Goal: Task Accomplishment & Management: Manage account settings

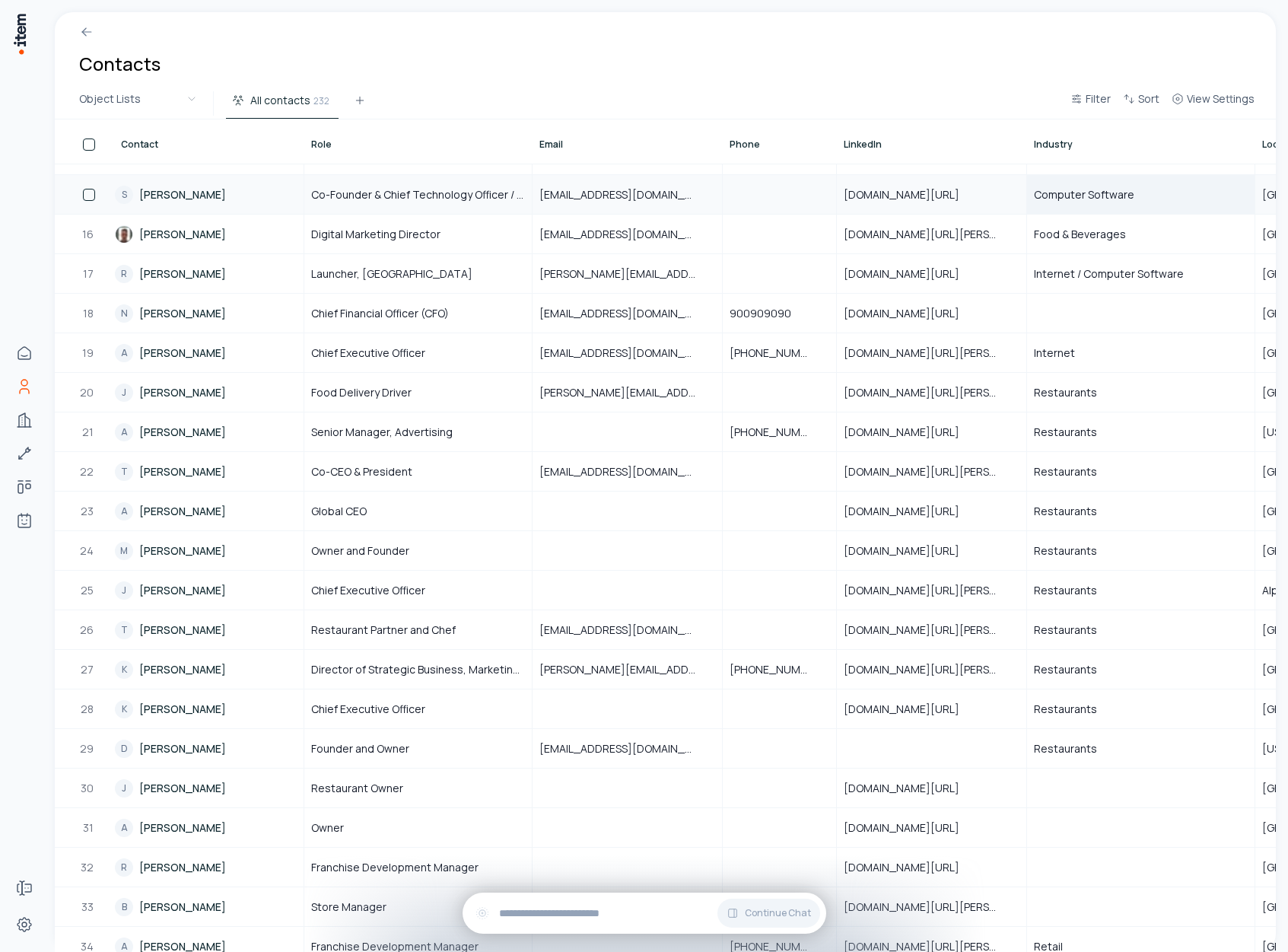
scroll to position [597, 0]
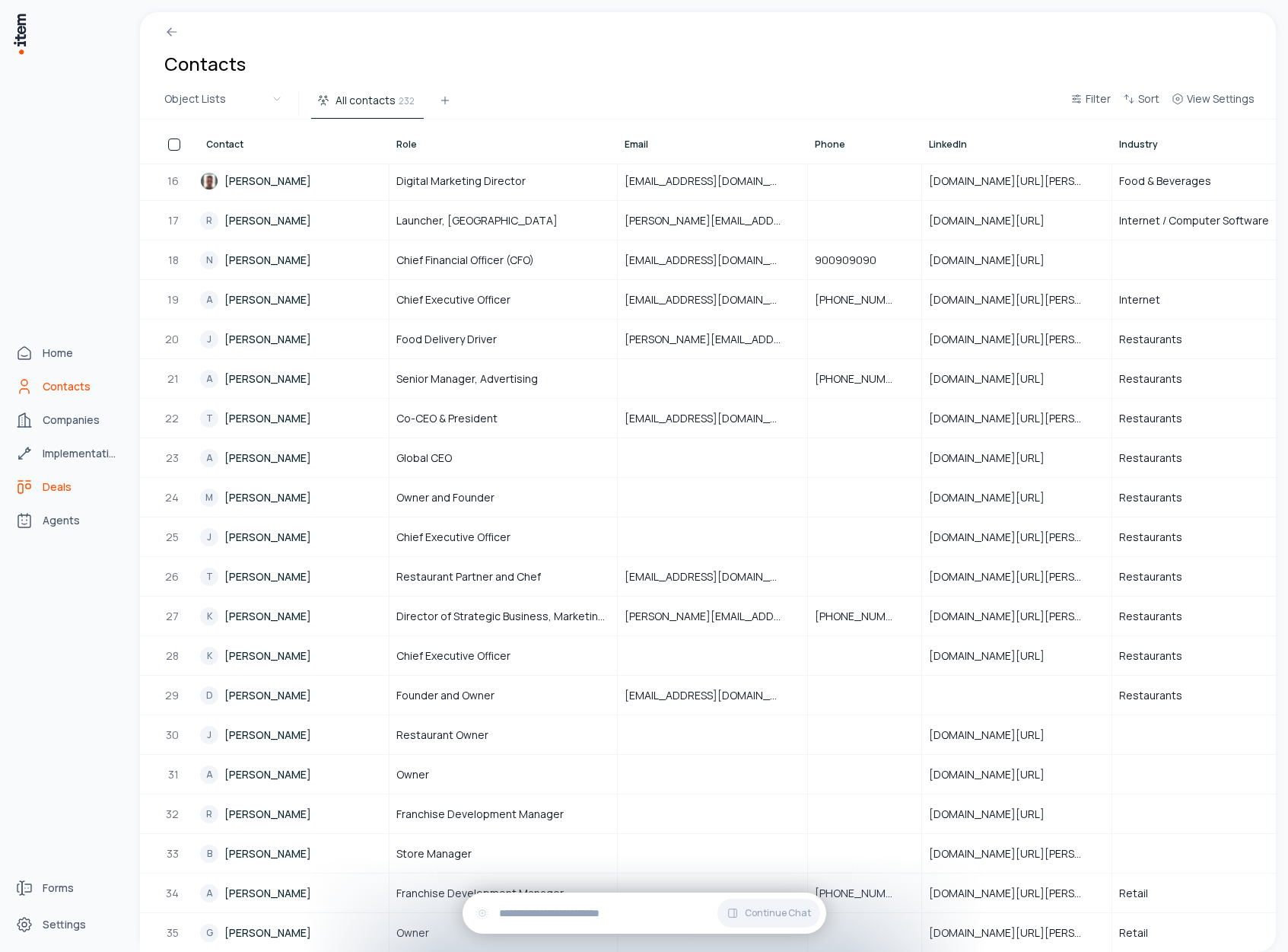
click at [48, 495] on link "Deals" at bounding box center [67, 487] width 116 height 31
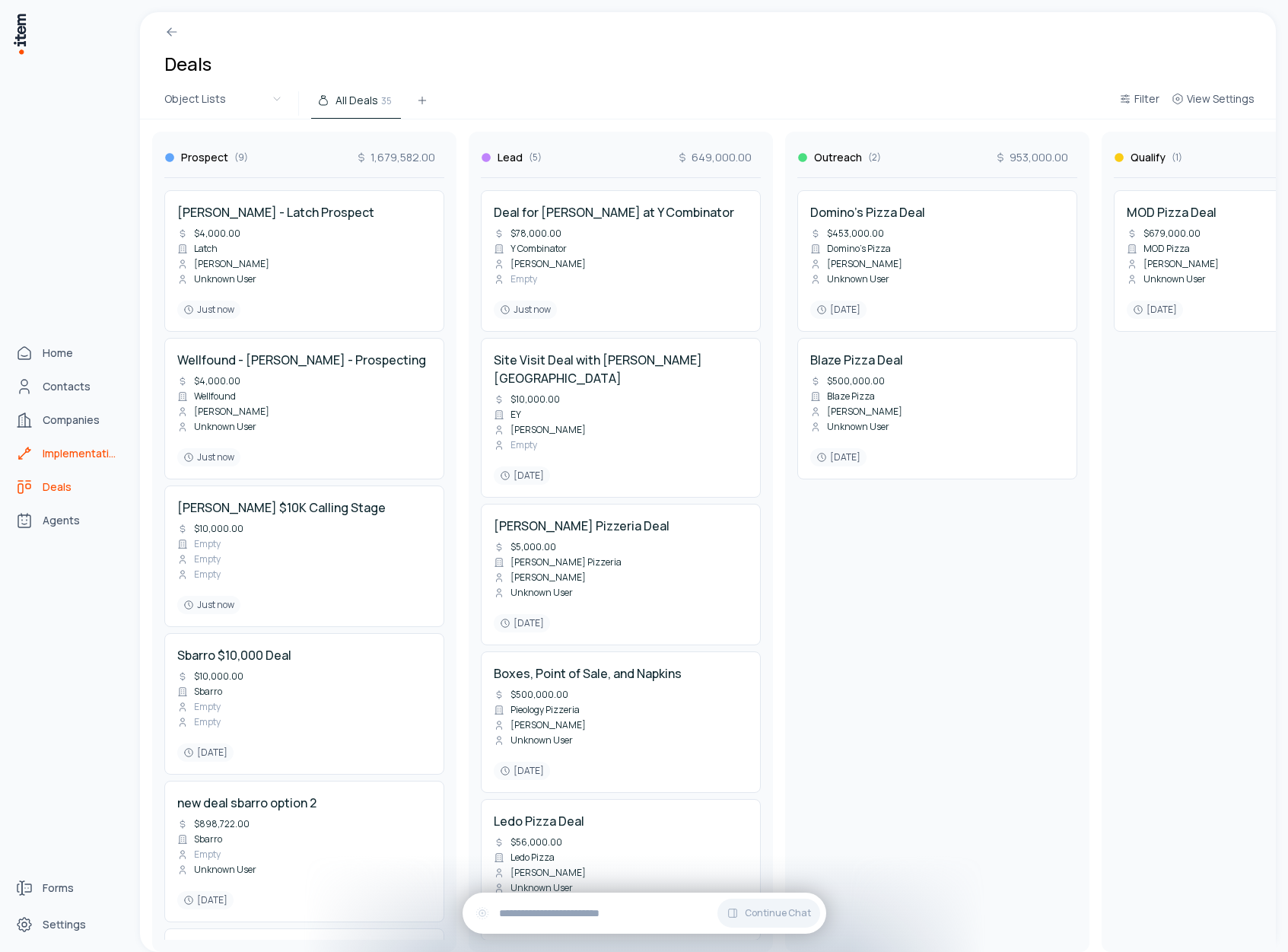
click at [32, 445] on icon "pizza-implementations" at bounding box center [24, 453] width 18 height 18
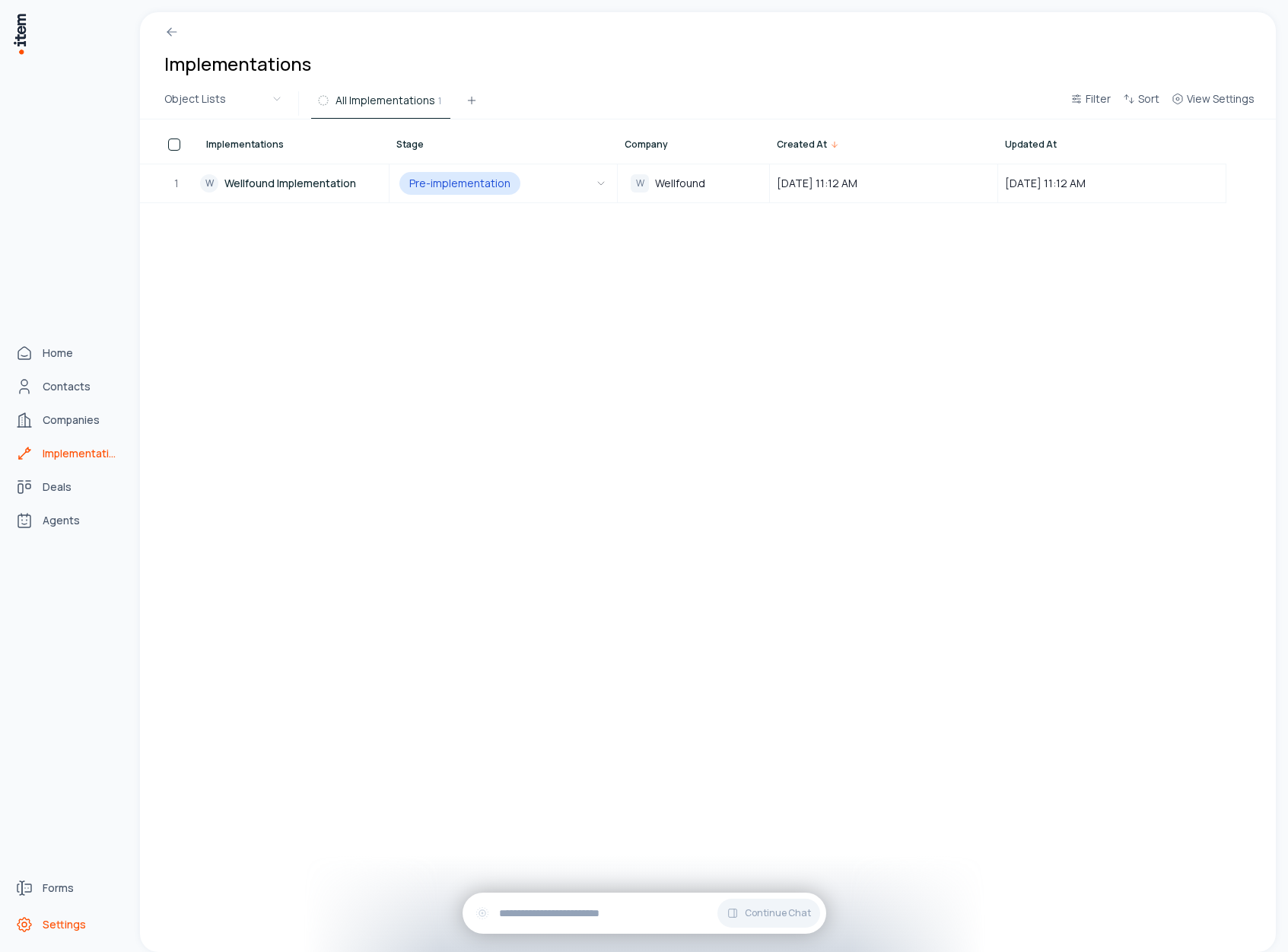
click at [58, 913] on link "Settings" at bounding box center [67, 924] width 116 height 31
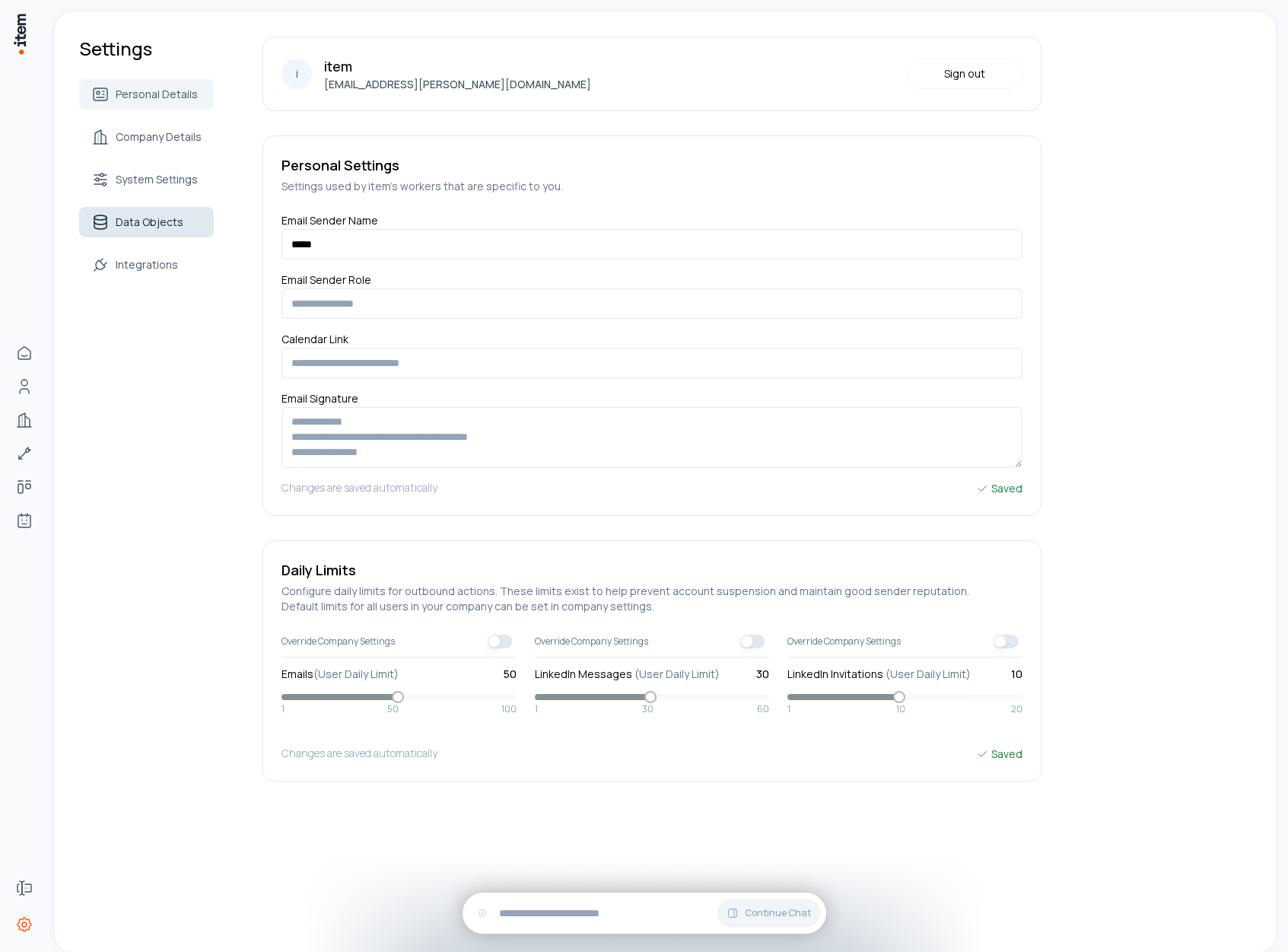
click at [140, 217] on span "Data Objects" at bounding box center [149, 222] width 68 height 15
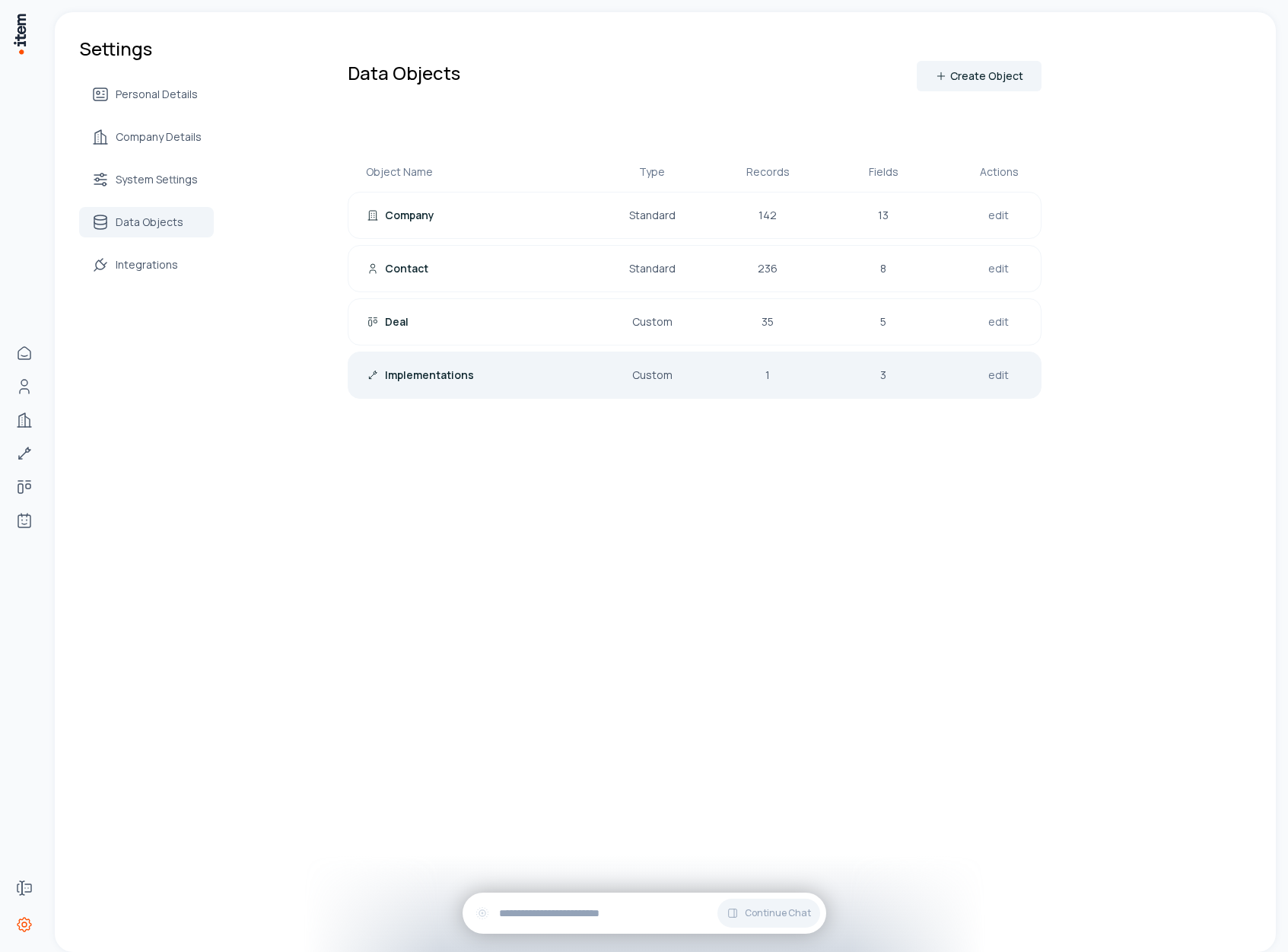
click at [470, 364] on div "Implementations Custom 1 3 edit" at bounding box center [694, 374] width 694 height 47
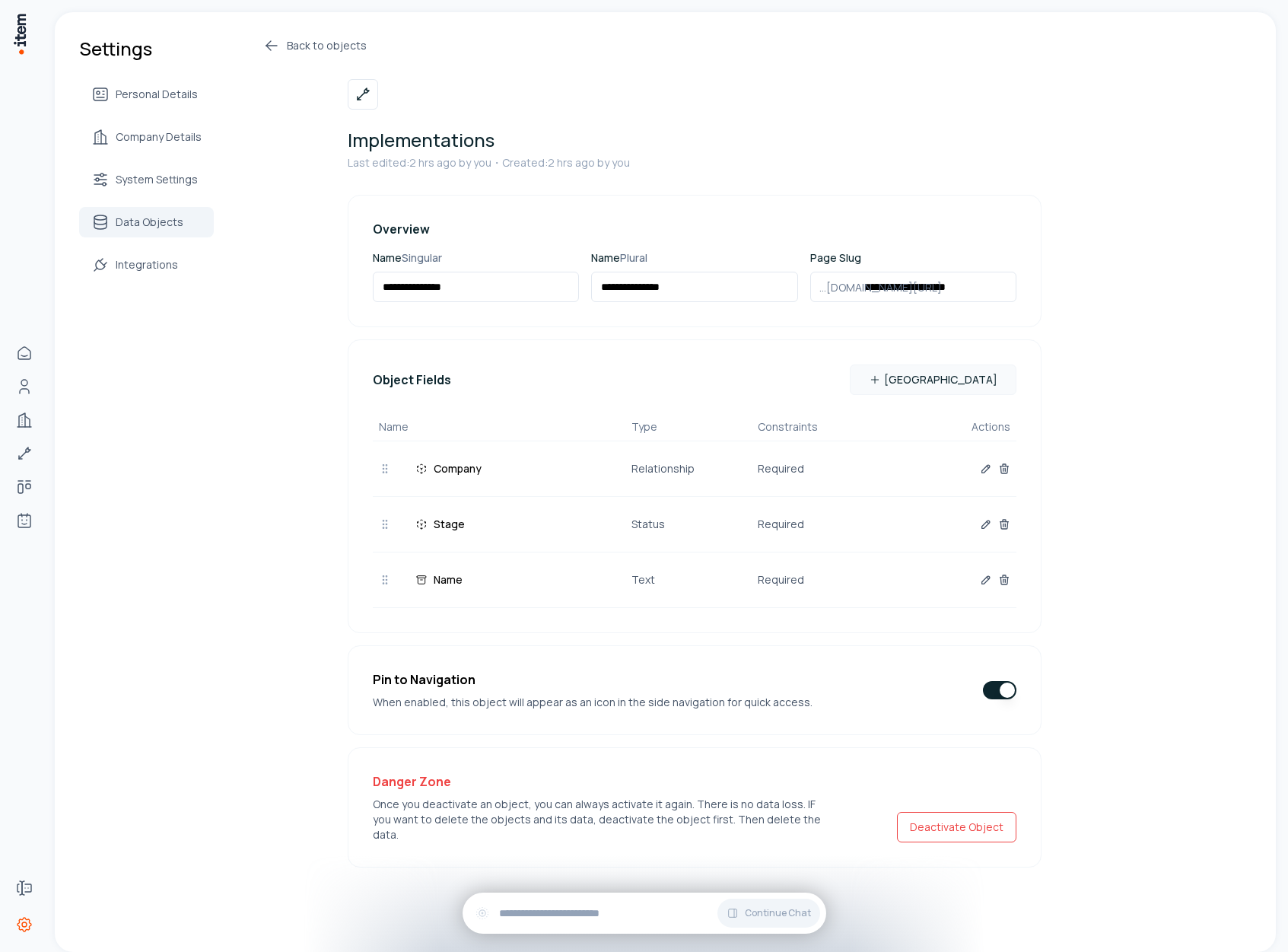
click at [999, 680] on div at bounding box center [1000, 689] width 33 height 39
click at [999, 688] on button "button" at bounding box center [1000, 689] width 33 height 18
